Goal: Task Accomplishment & Management: Use online tool/utility

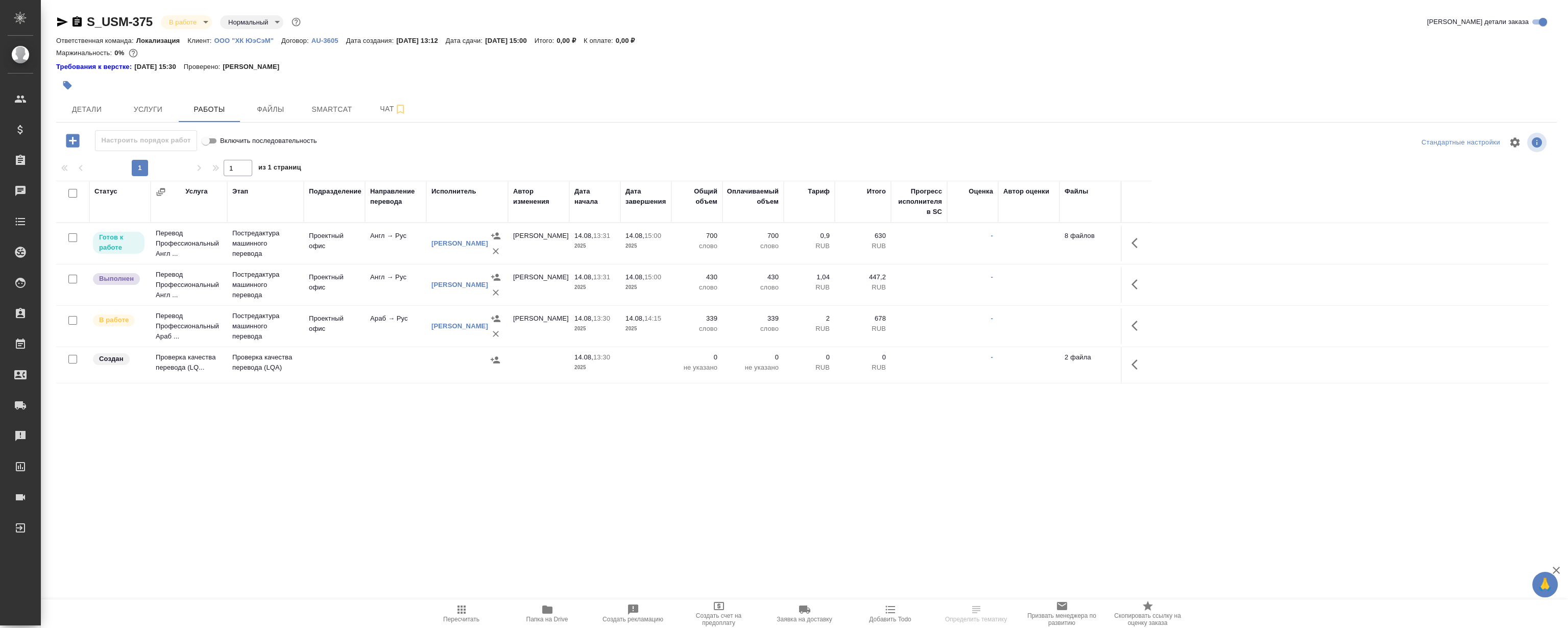
drag, startPoint x: 464, startPoint y: 474, endPoint x: 468, endPoint y: 455, distance: 19.4
click at [464, 468] on div ".cls-1 fill:#fff; AWATERA [PERSON_NAME] Клиенты Спецификации Заказы Чаты Todo П…" at bounding box center [784, 314] width 1568 height 628
click at [470, 438] on div ".cls-1 fill:#fff; AWATERA [PERSON_NAME] Клиенты Спецификации Заказы Чаты Todo П…" at bounding box center [784, 314] width 1568 height 628
drag, startPoint x: 464, startPoint y: 413, endPoint x: 479, endPoint y: 415, distance: 15.1
click at [473, 412] on div "S_USM-375 В работе inProgress Нормальный normal Кратко детали заказа Ответствен…" at bounding box center [806, 218] width 1512 height 436
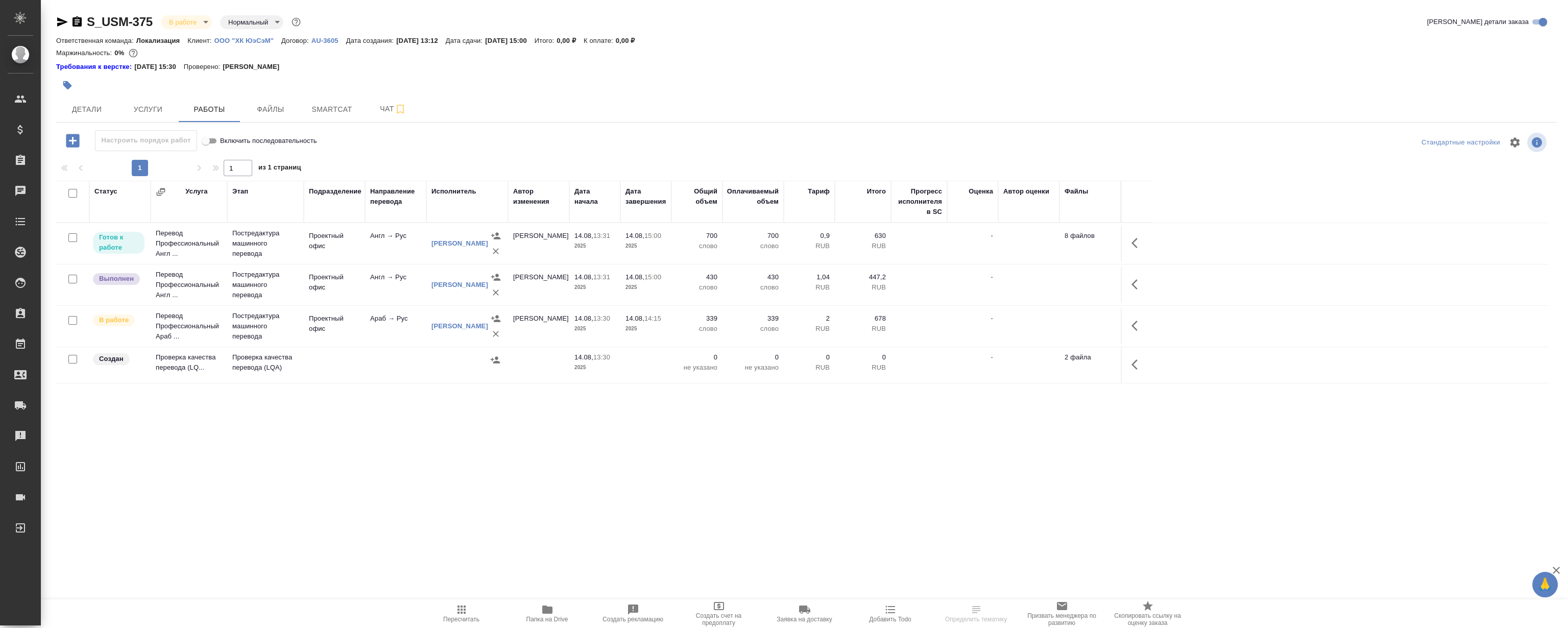
click at [499, 404] on div "Статус Услуга Этап Подразделение Направление перевода Исполнитель Автор изменен…" at bounding box center [802, 295] width 1492 height 230
drag, startPoint x: 347, startPoint y: 1, endPoint x: 1014, endPoint y: 49, distance: 668.7
click at [1014, 49] on div "Маржинальность: 0%" at bounding box center [806, 53] width 1501 height 13
drag, startPoint x: 1132, startPoint y: 362, endPoint x: 1125, endPoint y: 361, distance: 7.1
click at [1133, 362] on button "button" at bounding box center [1137, 364] width 25 height 25
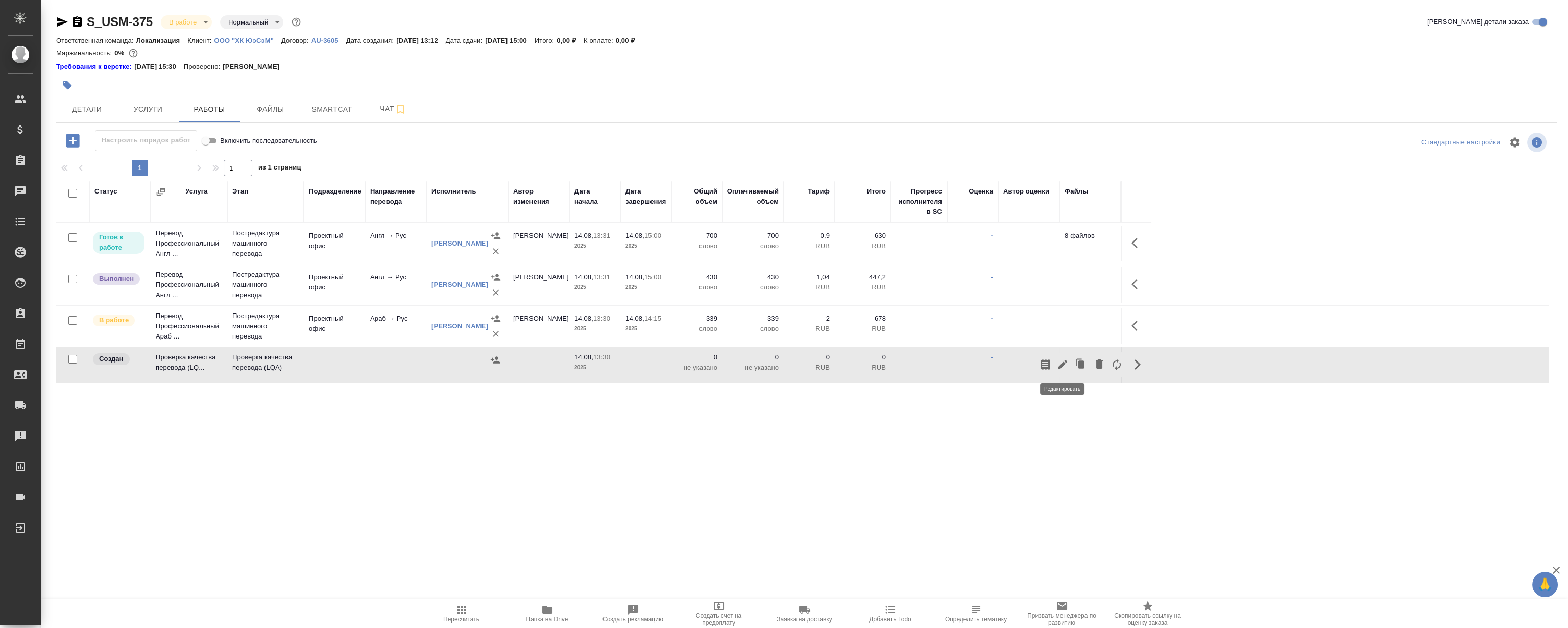
click at [1065, 364] on icon "button" at bounding box center [1062, 364] width 12 height 12
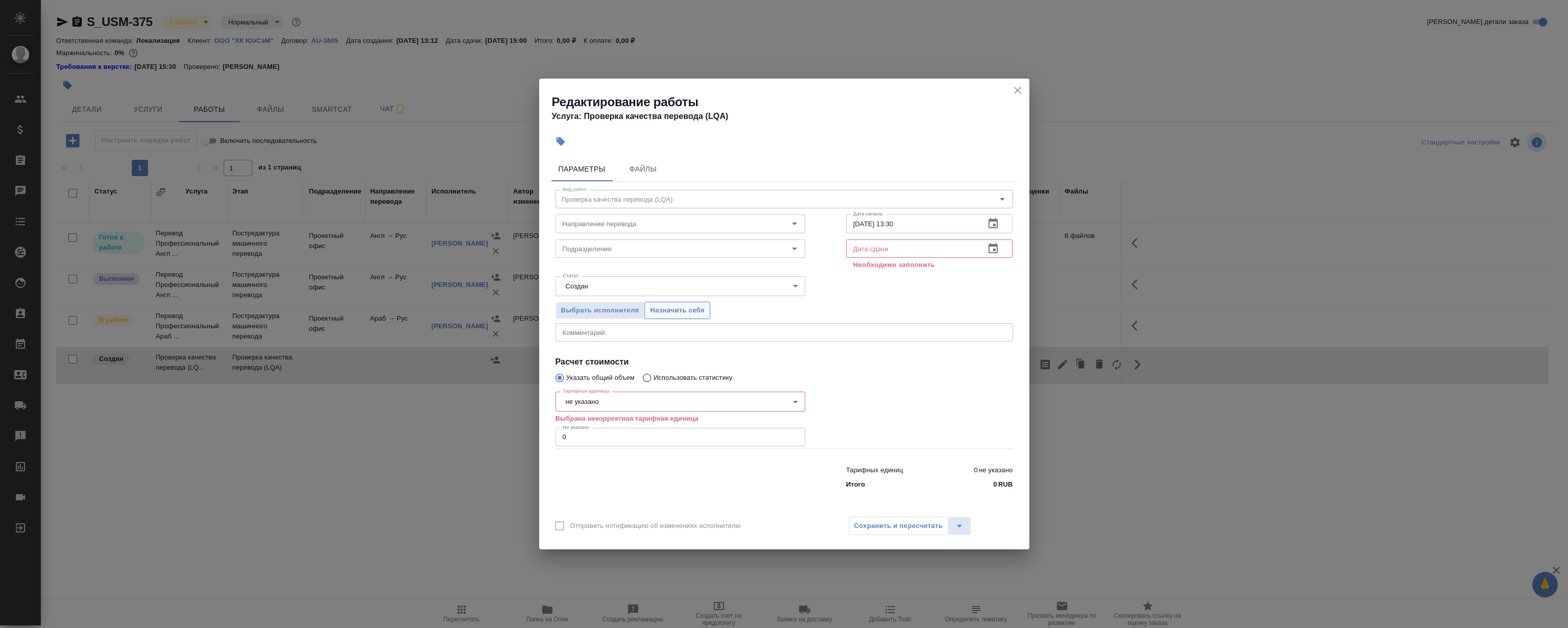
click at [664, 311] on span "Назначить себя" at bounding box center [677, 310] width 54 height 12
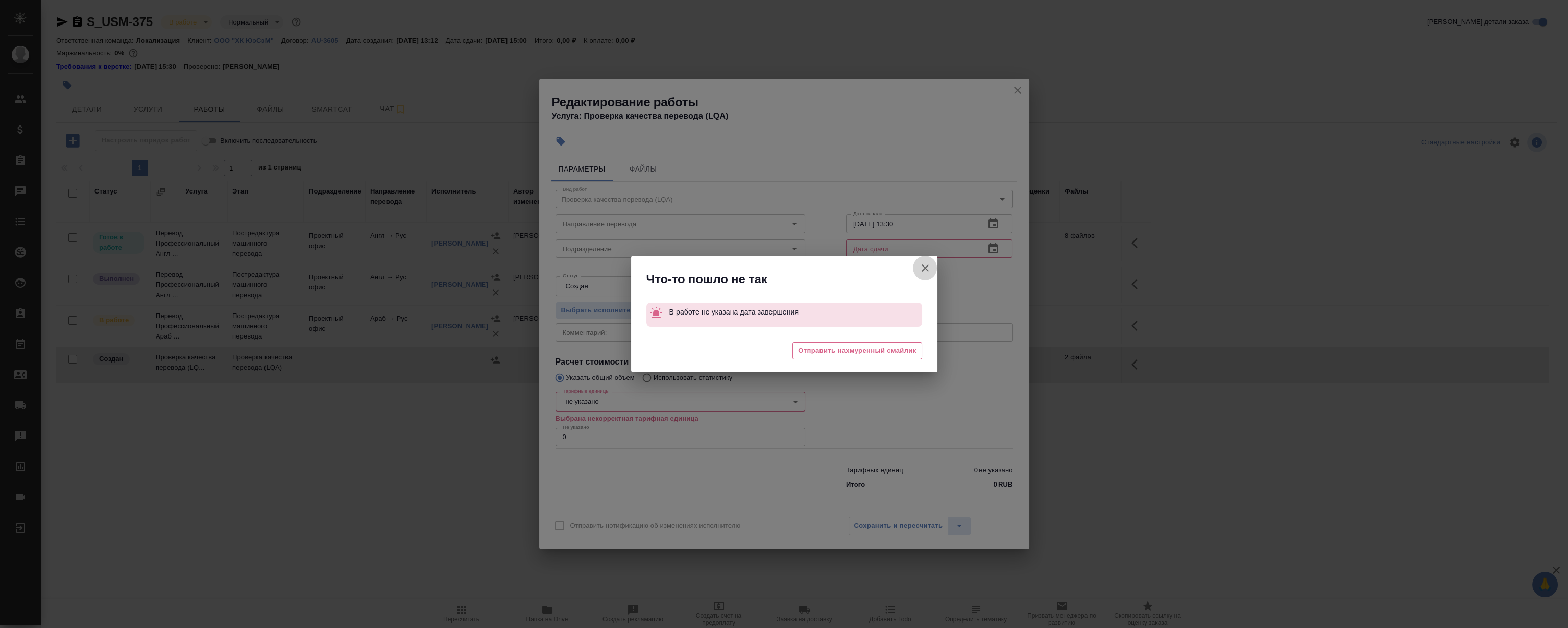
click at [926, 260] on button "Отправить нотификацию об изменениях исполнителю" at bounding box center [925, 267] width 25 height 25
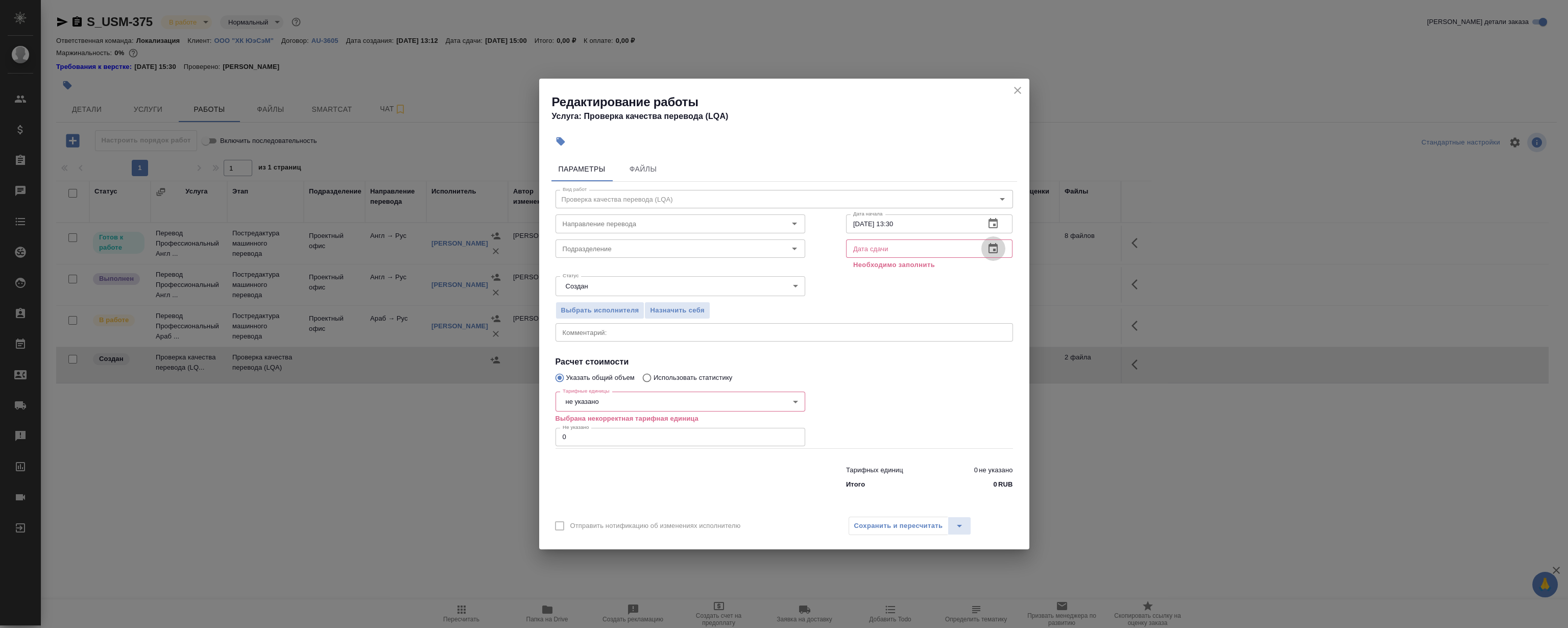
click at [991, 249] on icon "button" at bounding box center [992, 248] width 12 height 12
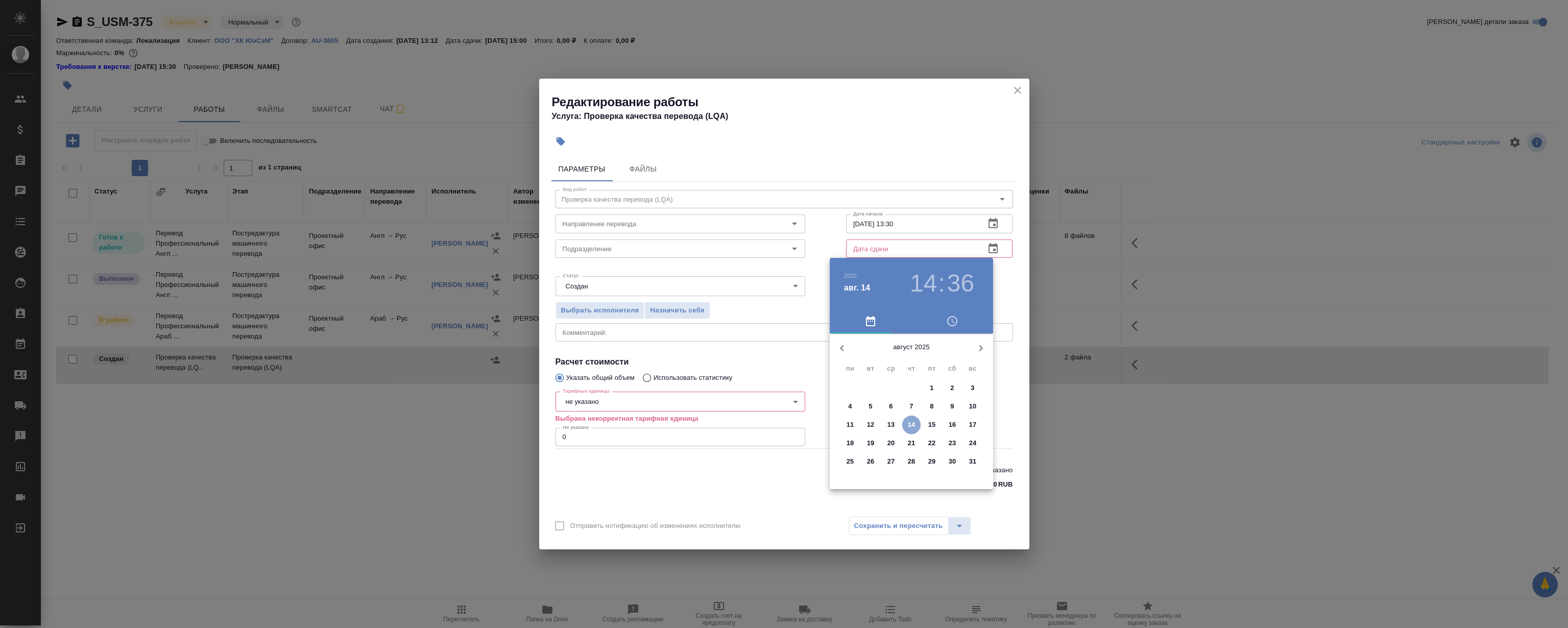
click at [909, 423] on p "14" at bounding box center [911, 424] width 7 height 10
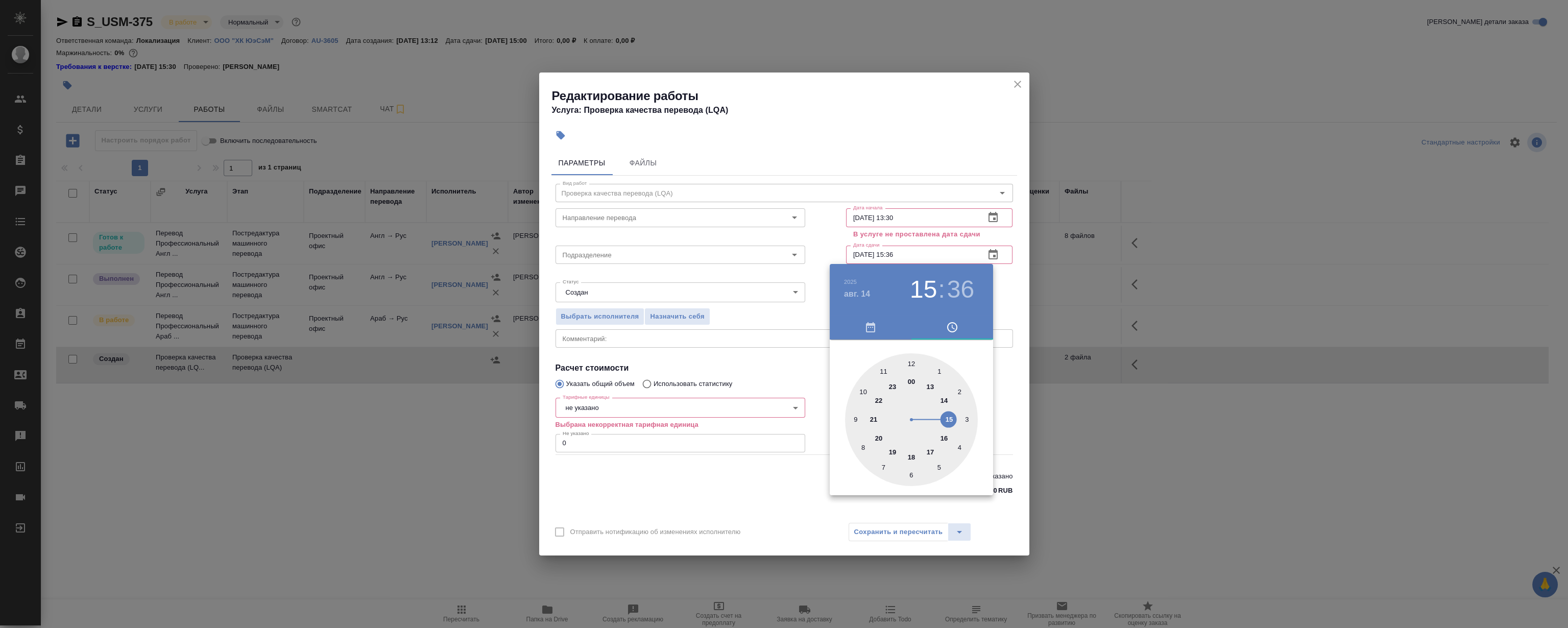
click at [949, 416] on div at bounding box center [911, 420] width 133 height 133
type input "[DATE] 15:00"
drag, startPoint x: 899, startPoint y: 367, endPoint x: 913, endPoint y: 362, distance: 14.9
click at [913, 362] on div at bounding box center [911, 420] width 133 height 133
click at [919, 121] on div at bounding box center [784, 314] width 1568 height 628
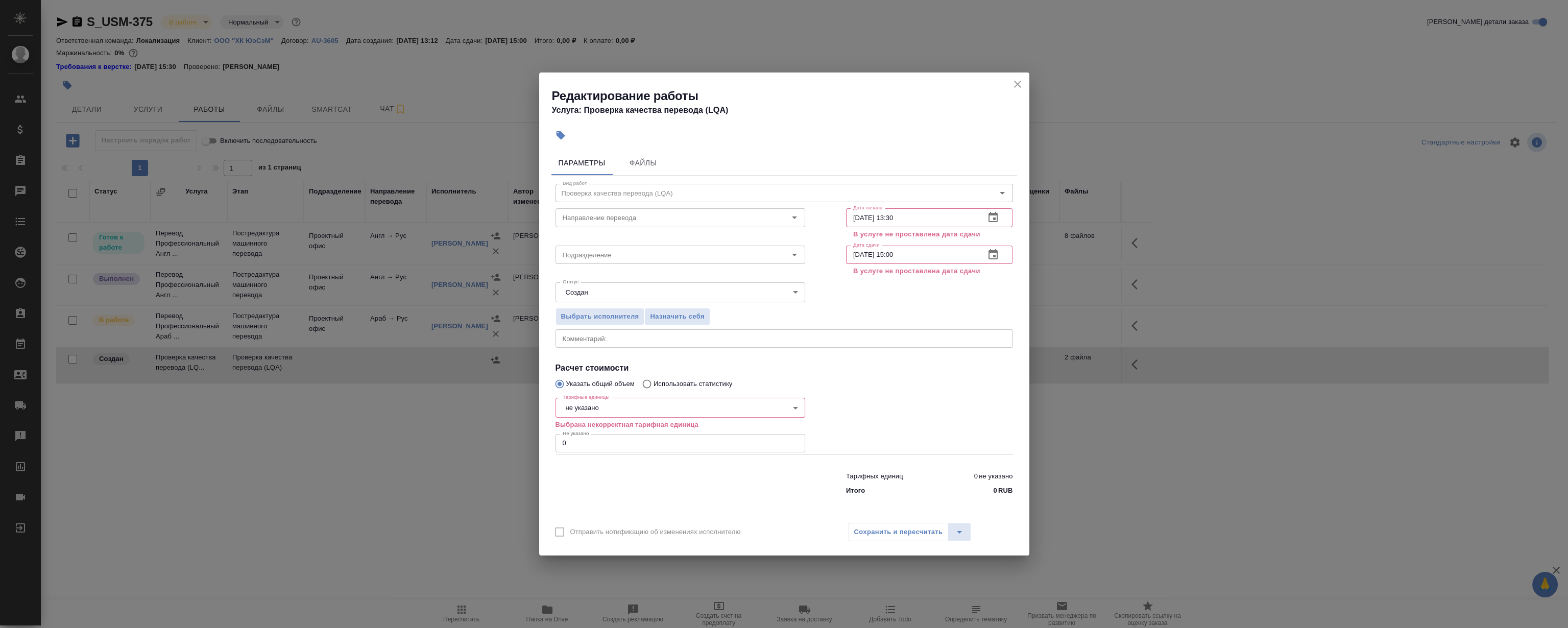
click at [1017, 83] on icon "close" at bounding box center [1017, 84] width 7 height 7
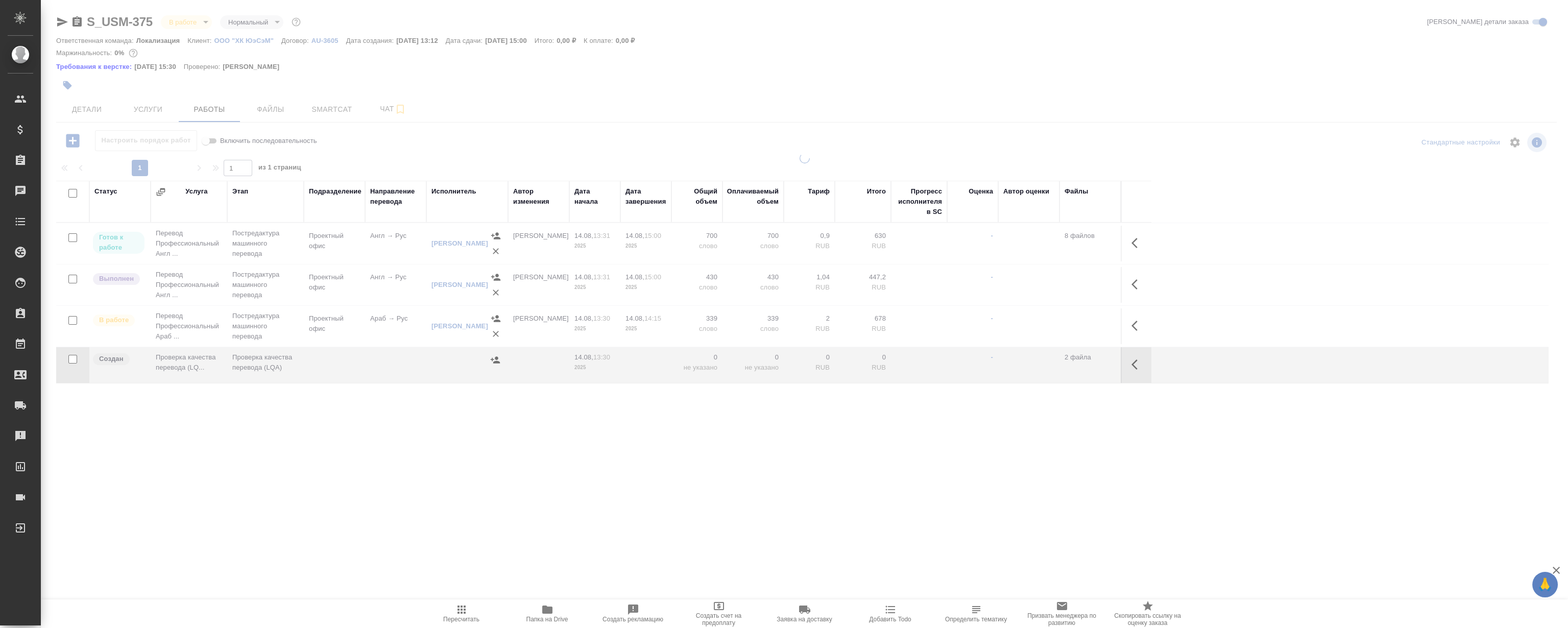
click at [936, 65] on div "Требования к верстке: [DATE] 15:30 Проверено: [PERSON_NAME]" at bounding box center [806, 66] width 1501 height 10
